Goal: Task Accomplishment & Management: Complete application form

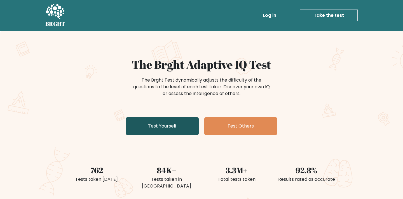
click at [166, 129] on link "Test Yourself" at bounding box center [162, 126] width 73 height 18
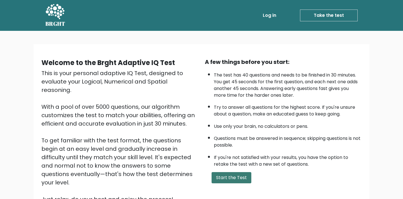
click at [244, 172] on button "Start the Test" at bounding box center [232, 177] width 40 height 11
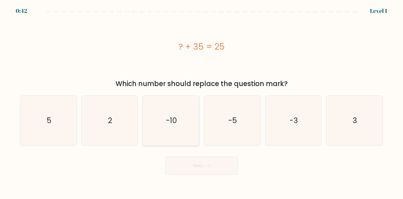
click at [177, 125] on text "-10" at bounding box center [171, 120] width 11 height 10
click at [201, 102] on input "c. -10" at bounding box center [201, 100] width 0 height 3
radio input "true"
click at [189, 161] on button "Next" at bounding box center [201, 165] width 73 height 18
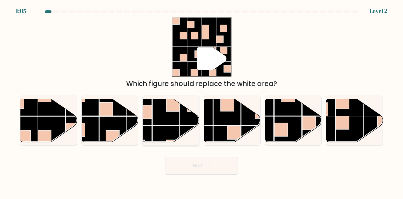
click at [166, 117] on rect at bounding box center [166, 111] width 27 height 27
click at [201, 102] on input "c." at bounding box center [201, 100] width 0 height 3
radio input "true"
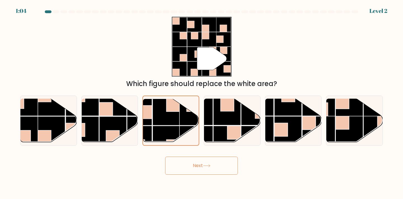
click at [185, 166] on button "Next" at bounding box center [201, 165] width 73 height 18
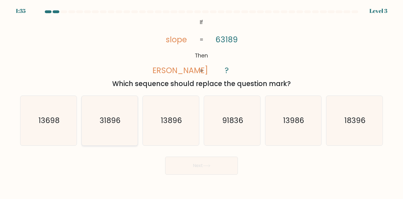
click at [125, 120] on icon "31896" at bounding box center [110, 121] width 50 height 50
click at [201, 102] on input "b. 31896" at bounding box center [201, 100] width 0 height 3
radio input "true"
click at [197, 165] on button "Next" at bounding box center [201, 165] width 73 height 18
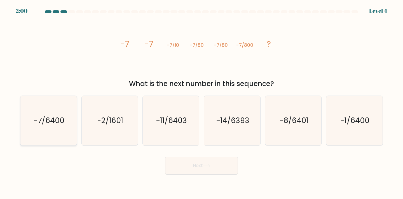
click at [45, 125] on text "-7/6400" at bounding box center [49, 120] width 31 height 10
click at [201, 102] on input "a. -7/6400" at bounding box center [201, 100] width 0 height 3
radio input "true"
click at [208, 165] on icon at bounding box center [207, 165] width 8 height 3
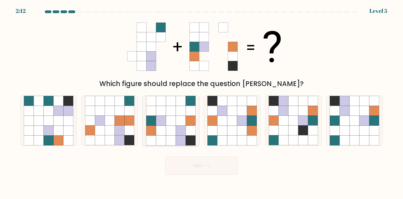
click at [175, 127] on icon at bounding box center [171, 130] width 10 height 10
click at [201, 102] on input "c." at bounding box center [201, 100] width 0 height 3
radio input "true"
click at [184, 160] on button "Next" at bounding box center [201, 165] width 73 height 18
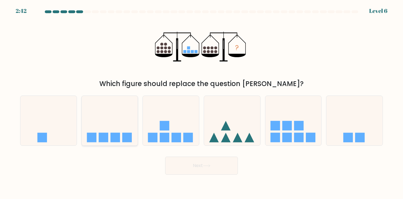
click at [110, 138] on icon at bounding box center [110, 120] width 56 height 46
click at [201, 102] on input "b." at bounding box center [201, 100] width 0 height 3
radio input "true"
click at [194, 162] on button "Next" at bounding box center [201, 165] width 73 height 18
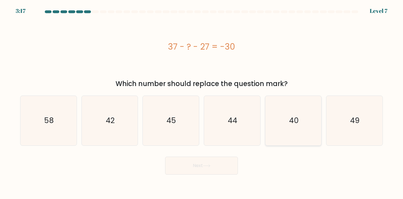
click at [295, 113] on icon "40" at bounding box center [294, 121] width 50 height 50
click at [202, 102] on input "e. 40" at bounding box center [201, 100] width 0 height 3
radio input "true"
click at [221, 164] on button "Next" at bounding box center [201, 165] width 73 height 18
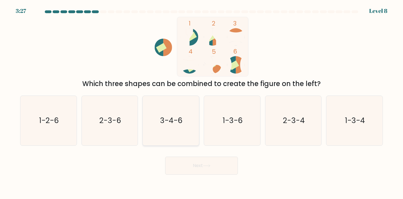
click at [179, 126] on icon "3-4-6" at bounding box center [171, 121] width 50 height 50
click at [201, 102] on input "c. 3-4-6" at bounding box center [201, 100] width 0 height 3
radio input "true"
click at [200, 168] on button "Next" at bounding box center [201, 165] width 73 height 18
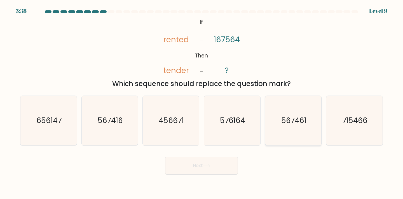
click at [290, 125] on text "567461" at bounding box center [293, 120] width 25 height 10
click at [202, 102] on input "e. 567461" at bounding box center [201, 100] width 0 height 3
radio input "true"
click at [208, 162] on button "Next" at bounding box center [201, 165] width 73 height 18
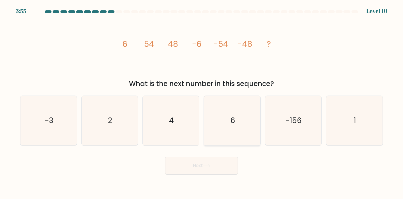
click at [231, 121] on text "6" at bounding box center [232, 120] width 5 height 10
click at [202, 102] on input "d. 6" at bounding box center [201, 100] width 0 height 3
radio input "true"
click at [198, 168] on button "Next" at bounding box center [201, 165] width 73 height 18
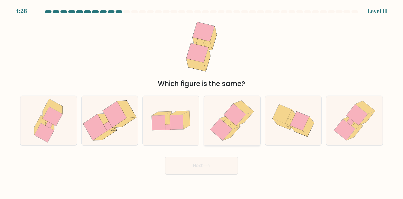
click at [237, 129] on icon at bounding box center [231, 133] width 17 height 14
click at [202, 102] on input "d." at bounding box center [201, 100] width 0 height 3
radio input "true"
click at [205, 163] on button "Next" at bounding box center [201, 165] width 73 height 18
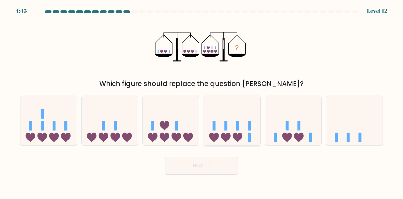
click at [220, 136] on icon at bounding box center [232, 120] width 56 height 46
click at [202, 102] on input "d." at bounding box center [201, 100] width 0 height 3
radio input "true"
click at [208, 168] on button "Next" at bounding box center [201, 165] width 73 height 18
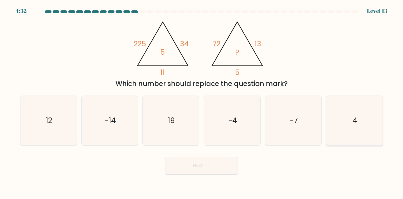
click at [343, 123] on icon "4" at bounding box center [355, 121] width 50 height 50
click at [202, 102] on input "f. 4" at bounding box center [201, 100] width 0 height 3
radio input "true"
click at [216, 162] on button "Next" at bounding box center [201, 165] width 73 height 18
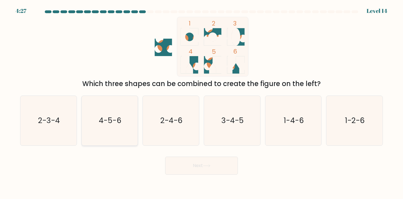
click at [110, 122] on text "4-5-6" at bounding box center [110, 120] width 23 height 10
click at [201, 102] on input "b. 4-5-6" at bounding box center [201, 100] width 0 height 3
radio input "true"
click at [201, 175] on body "4:26 Level 14" at bounding box center [201, 99] width 403 height 199
click at [204, 168] on button "Next" at bounding box center [201, 165] width 73 height 18
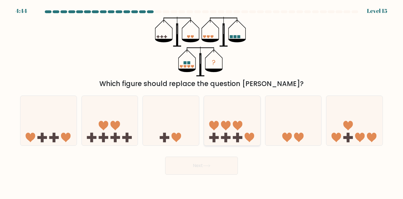
click at [229, 121] on icon at bounding box center [232, 120] width 56 height 46
click at [202, 102] on input "d." at bounding box center [201, 100] width 0 height 3
radio input "true"
click at [219, 165] on button "Next" at bounding box center [201, 165] width 73 height 18
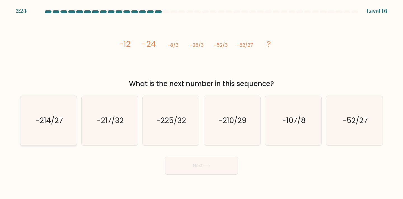
click at [45, 127] on icon "-214/27" at bounding box center [49, 121] width 50 height 50
click at [201, 102] on input "a. -214/27" at bounding box center [201, 100] width 0 height 3
radio input "true"
click at [185, 166] on button "Next" at bounding box center [201, 165] width 73 height 18
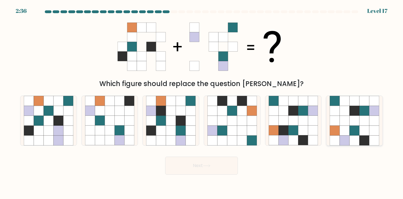
click at [353, 127] on icon at bounding box center [355, 130] width 10 height 10
click at [202, 102] on input "f." at bounding box center [201, 100] width 0 height 3
radio input "true"
click at [200, 168] on button "Next" at bounding box center [201, 165] width 73 height 18
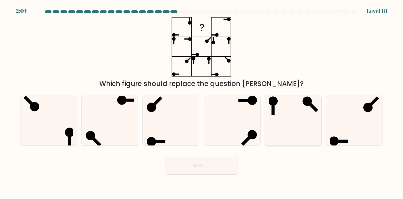
click at [300, 118] on icon at bounding box center [294, 121] width 50 height 50
click at [202, 102] on input "e." at bounding box center [201, 100] width 0 height 3
radio input "true"
click at [203, 161] on button "Next" at bounding box center [201, 165] width 73 height 18
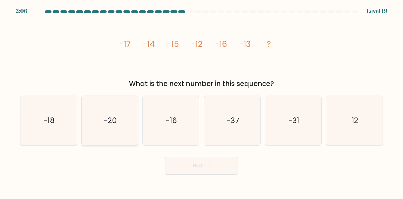
click at [112, 117] on text "-20" at bounding box center [110, 120] width 13 height 10
click at [201, 102] on input "b. -20" at bounding box center [201, 100] width 0 height 3
radio input "true"
click at [208, 165] on icon at bounding box center [207, 165] width 8 height 3
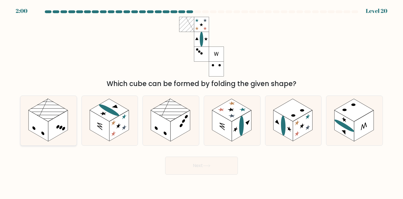
click at [66, 129] on rect at bounding box center [58, 125] width 20 height 31
click at [201, 102] on input "a." at bounding box center [201, 100] width 0 height 3
radio input "true"
click at [180, 166] on button "Next" at bounding box center [201, 165] width 73 height 18
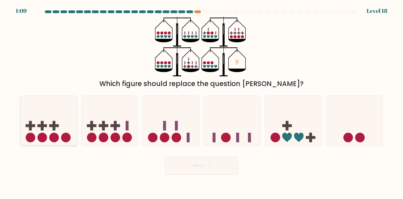
click at [61, 135] on icon at bounding box center [48, 120] width 56 height 46
click at [201, 102] on input "a." at bounding box center [201, 100] width 0 height 3
radio input "true"
click at [187, 165] on button "Next" at bounding box center [201, 165] width 73 height 18
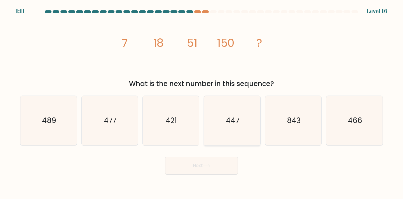
click at [228, 125] on text "447" at bounding box center [232, 120] width 13 height 10
click at [202, 102] on input "d. 447" at bounding box center [201, 100] width 0 height 3
radio input "true"
click at [215, 161] on button "Next" at bounding box center [201, 165] width 73 height 18
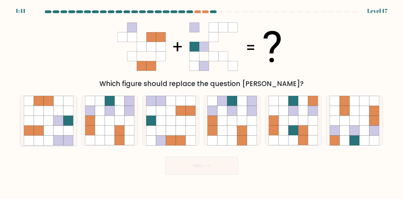
click at [68, 120] on icon at bounding box center [68, 121] width 10 height 10
click at [201, 102] on input "a." at bounding box center [201, 100] width 0 height 3
radio input "true"
click at [196, 165] on button "Next" at bounding box center [201, 165] width 73 height 18
